Goal: Information Seeking & Learning: Learn about a topic

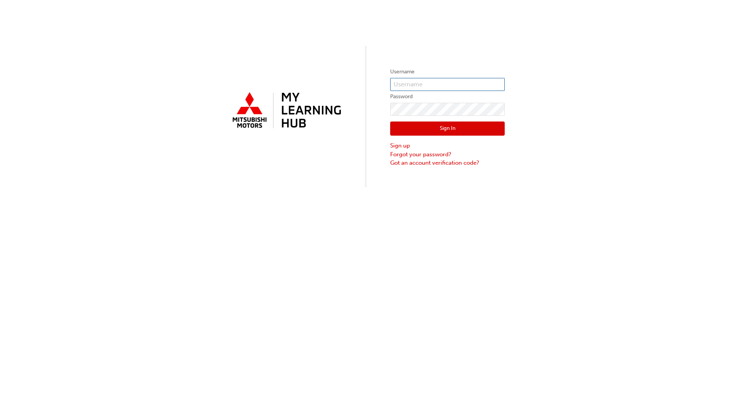
type input "0005983876"
click at [447, 133] on button "Sign In" at bounding box center [447, 128] width 115 height 15
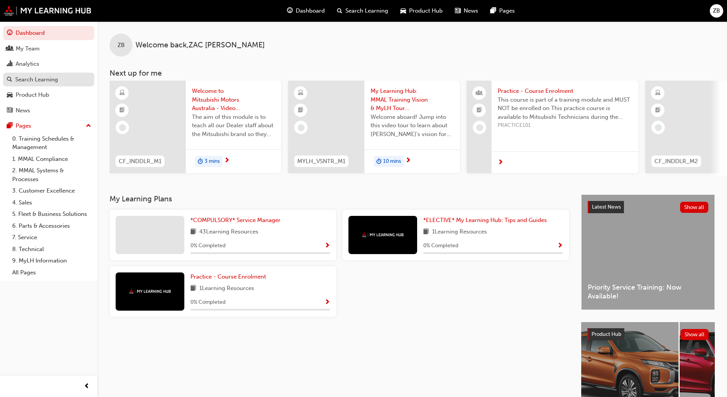
click at [37, 82] on div "Search Learning" at bounding box center [36, 79] width 43 height 9
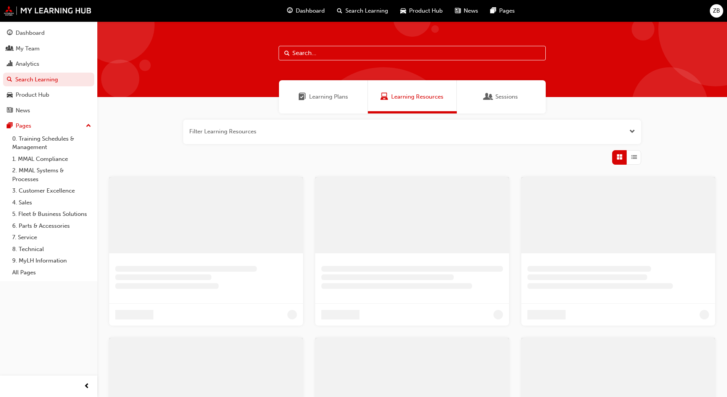
click at [350, 55] on input "text" at bounding box center [412, 53] width 267 height 15
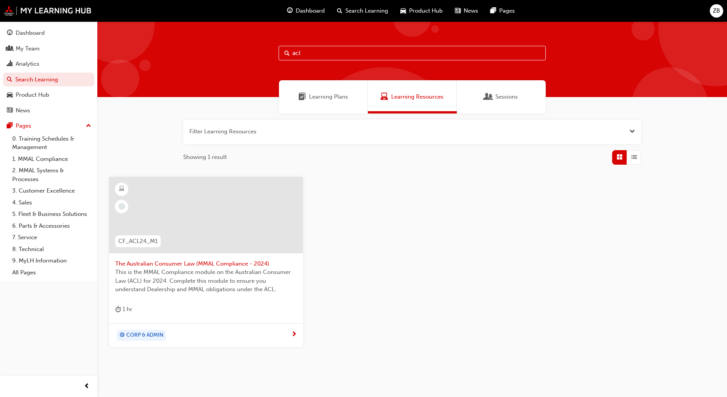
type input "acl"
click at [257, 241] on div at bounding box center [206, 215] width 194 height 76
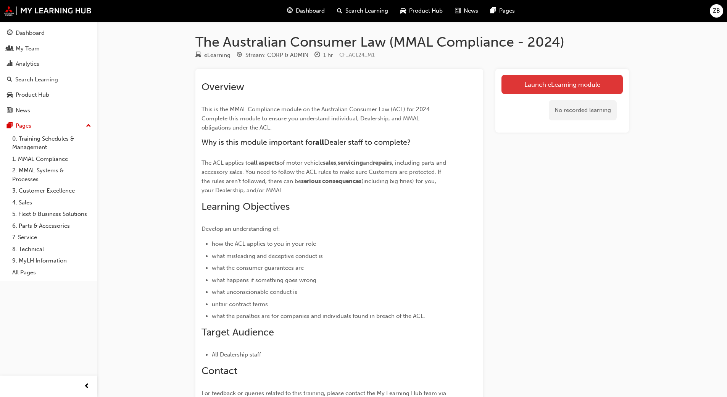
click at [560, 82] on link "Launch eLearning module" at bounding box center [562, 84] width 121 height 19
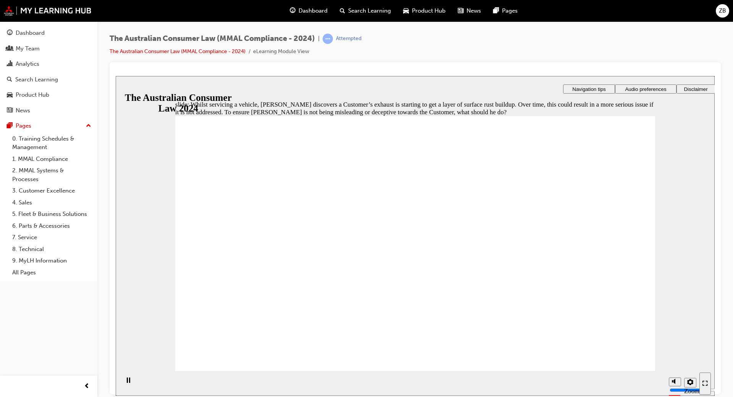
radio input "true"
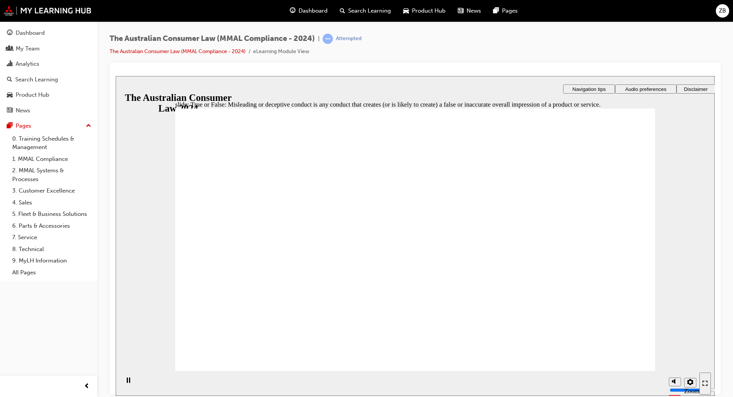
radio input "true"
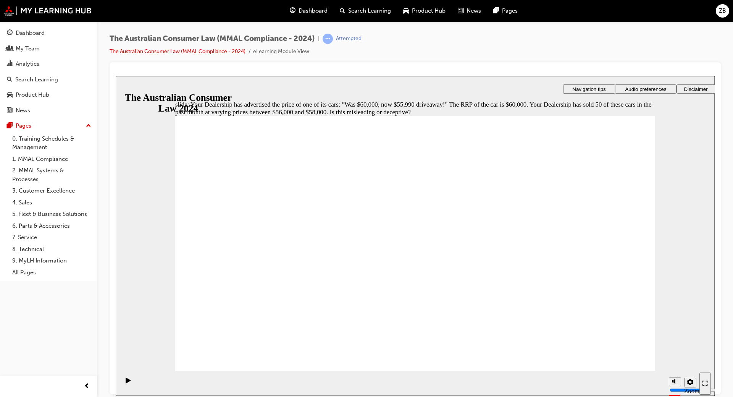
radio input "true"
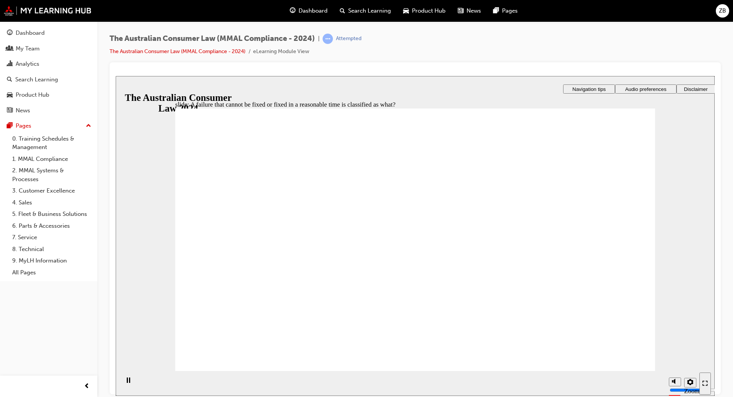
radio input "true"
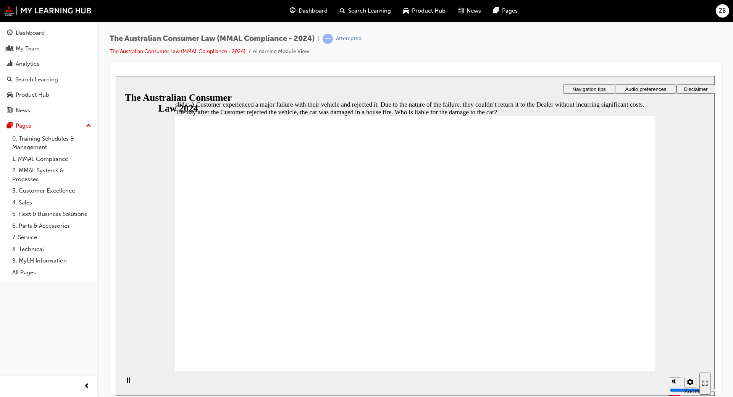
radio input "true"
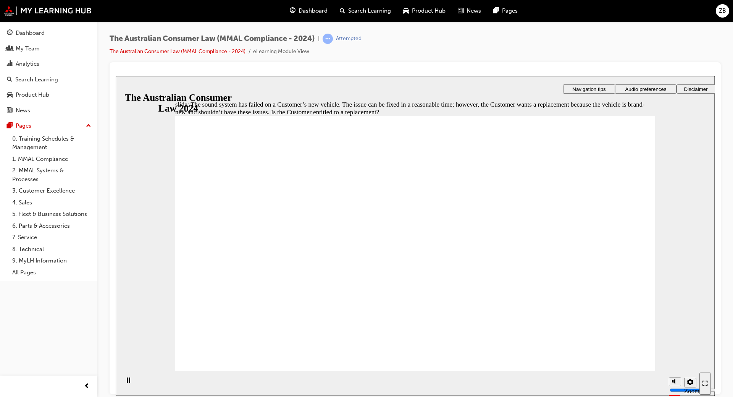
radio input "true"
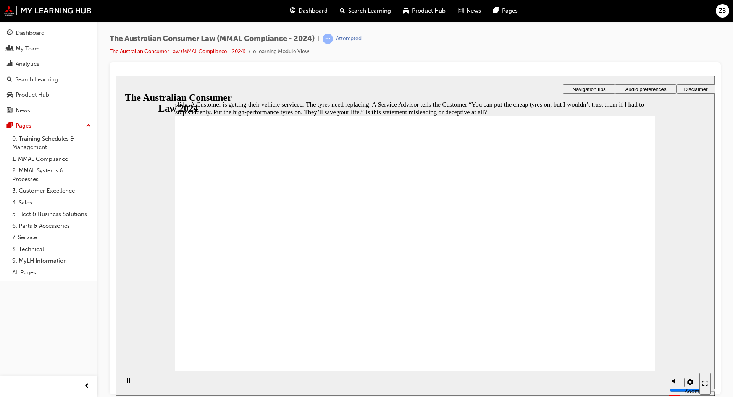
radio input "true"
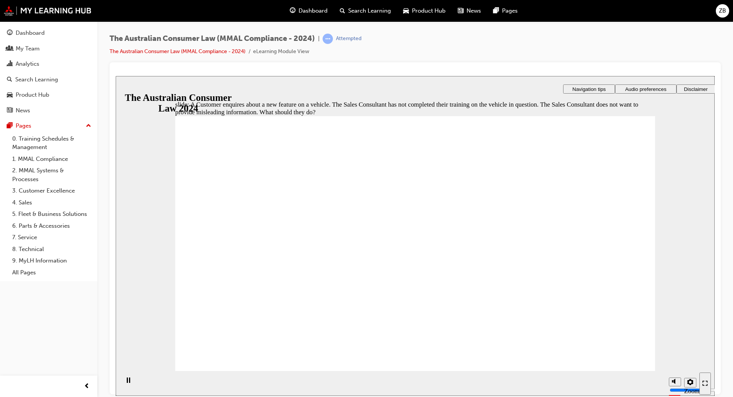
checkbox input "true"
checkbox input "false"
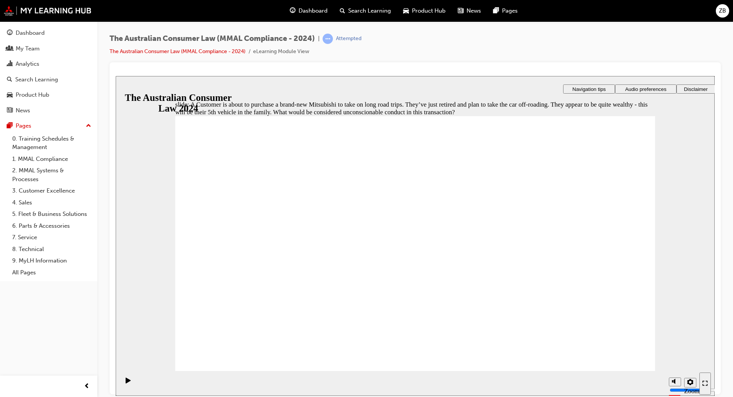
checkbox input "true"
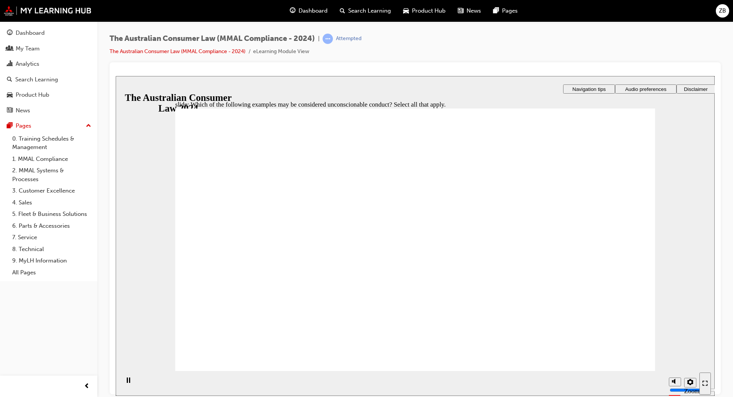
checkbox input "true"
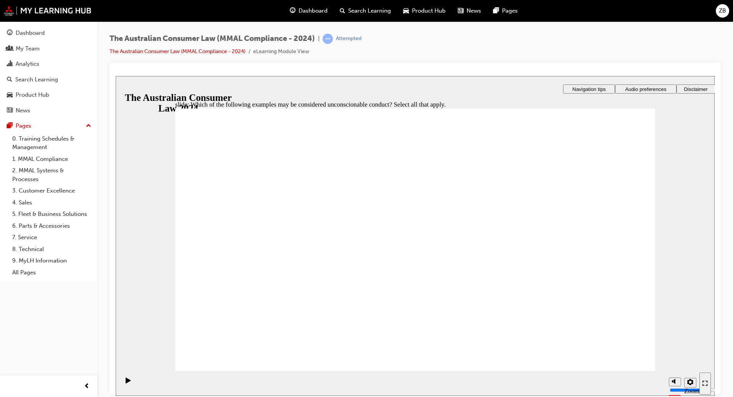
checkbox input "true"
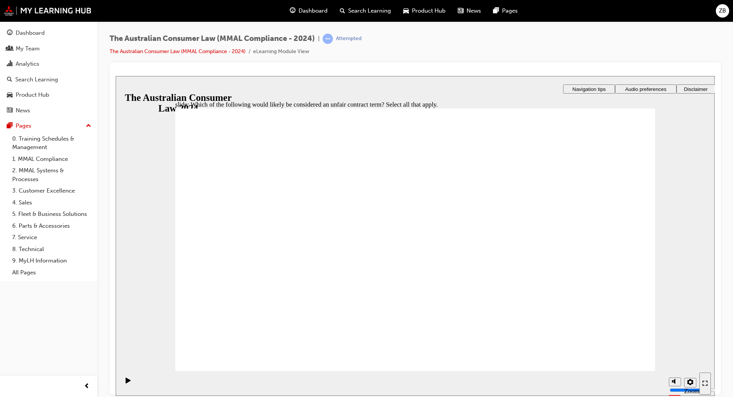
radio input "true"
checkbox input "true"
